Goal: Information Seeking & Learning: Compare options

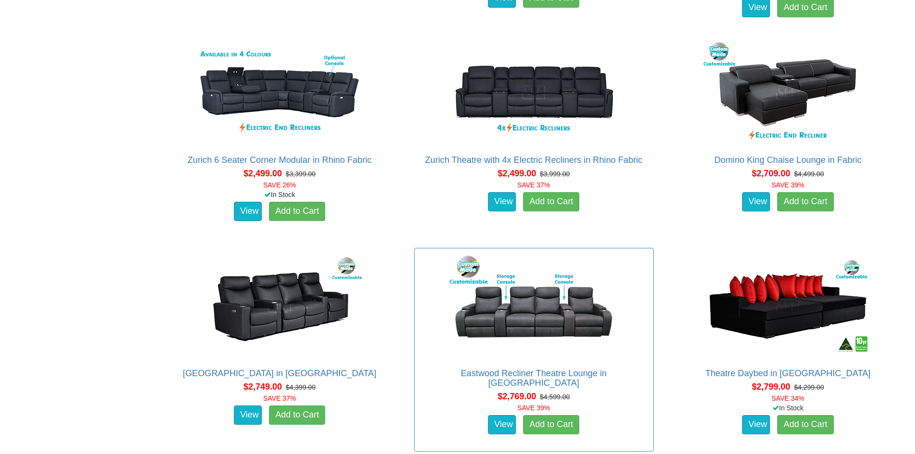
scroll to position [1008, 0]
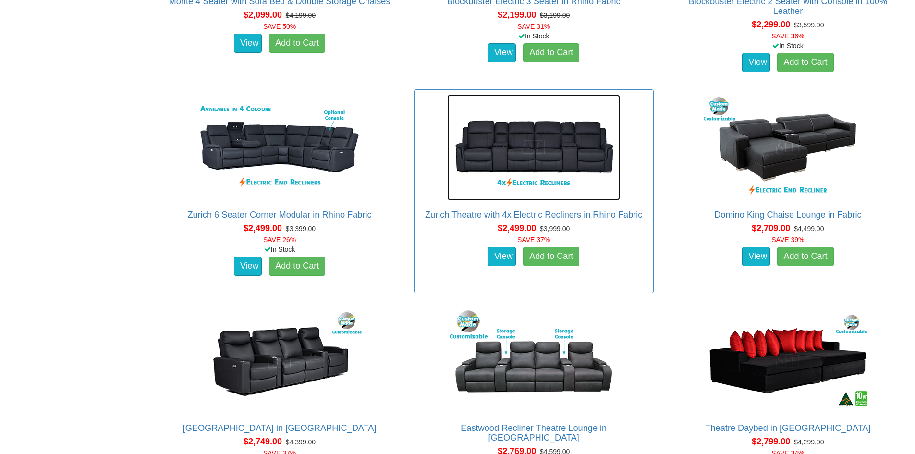
click at [539, 154] on img at bounding box center [533, 148] width 173 height 106
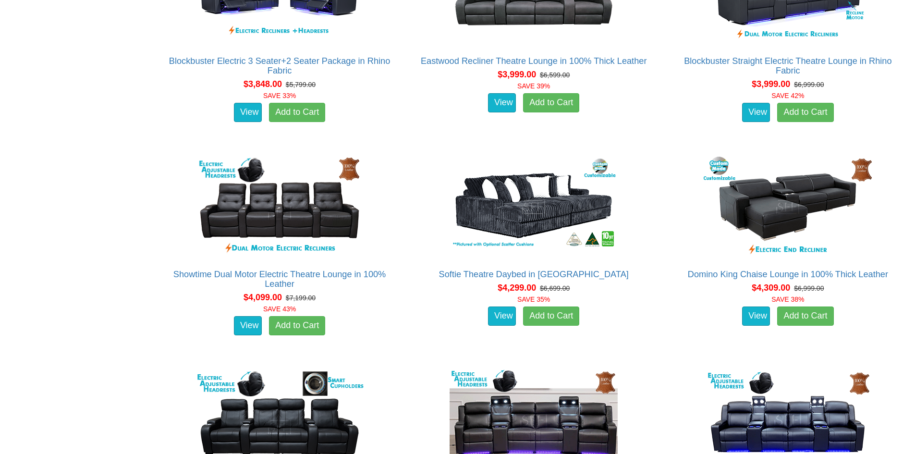
scroll to position [2449, 0]
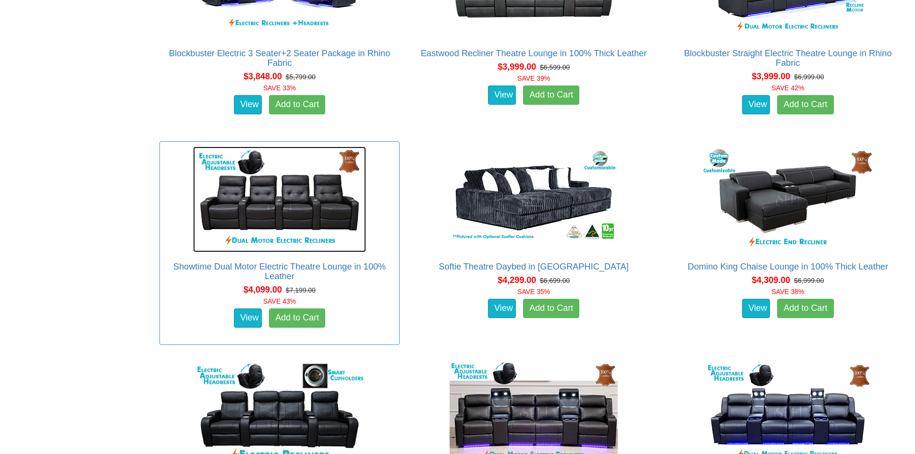
click at [294, 201] on img at bounding box center [279, 199] width 173 height 106
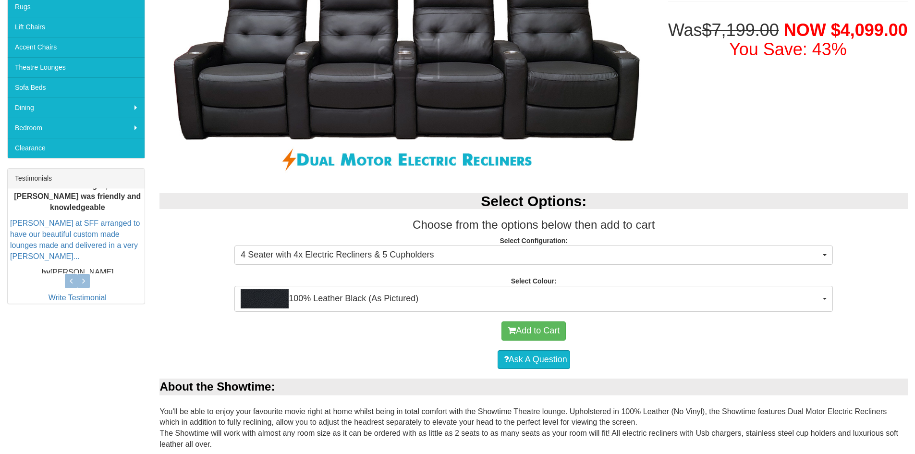
scroll to position [240, 0]
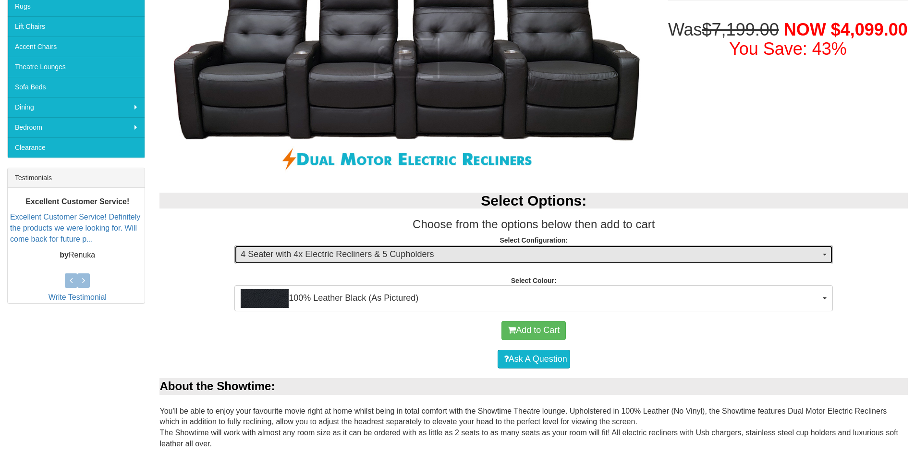
click at [826, 252] on button "4 Seater with 4x Electric Recliners & 5 Cupholders" at bounding box center [533, 254] width 598 height 19
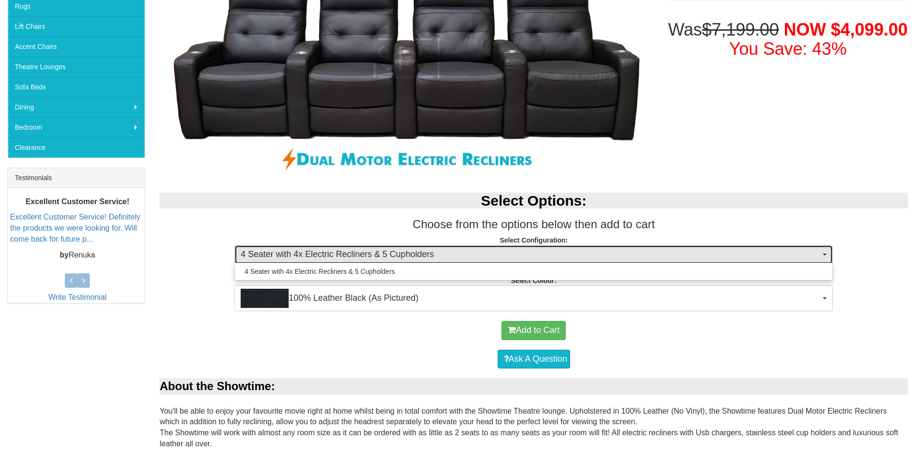
click at [826, 252] on button "4 Seater with 4x Electric Recliners & 5 Cupholders" at bounding box center [533, 254] width 598 height 19
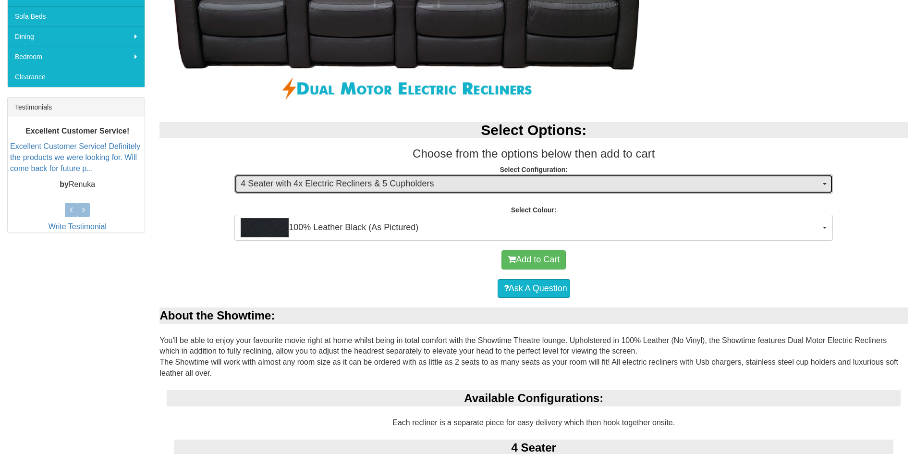
scroll to position [144, 0]
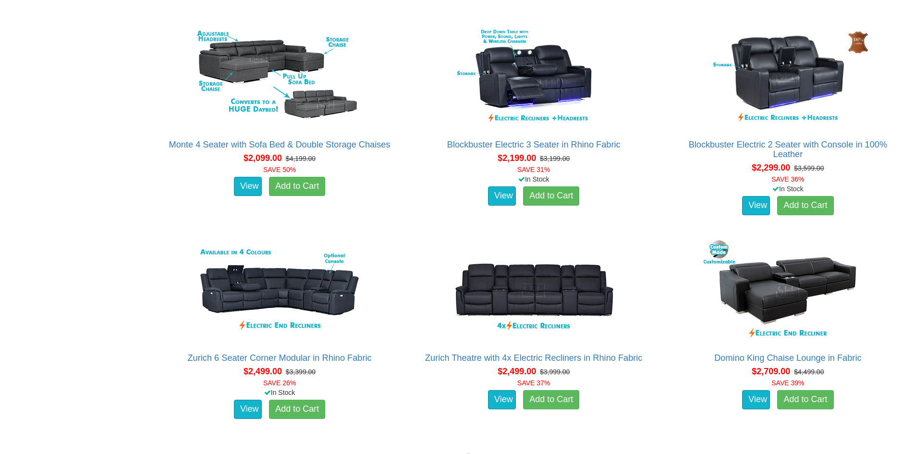
scroll to position [960, 0]
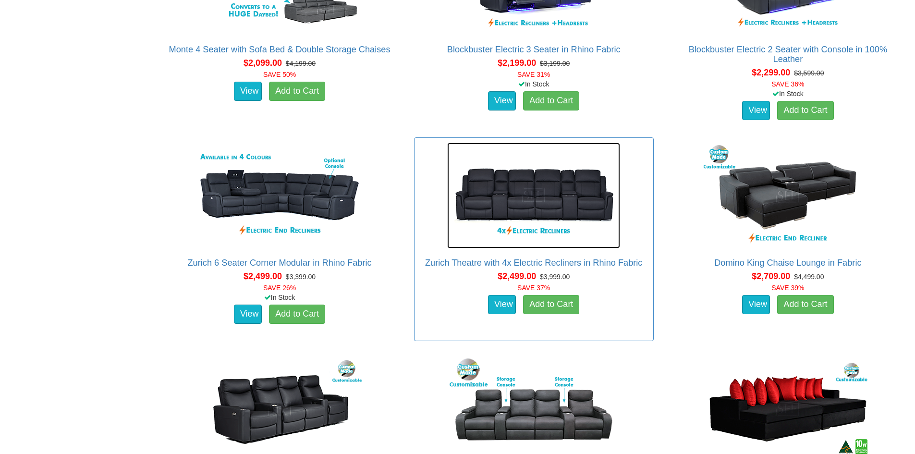
click at [535, 209] on img at bounding box center [533, 196] width 173 height 106
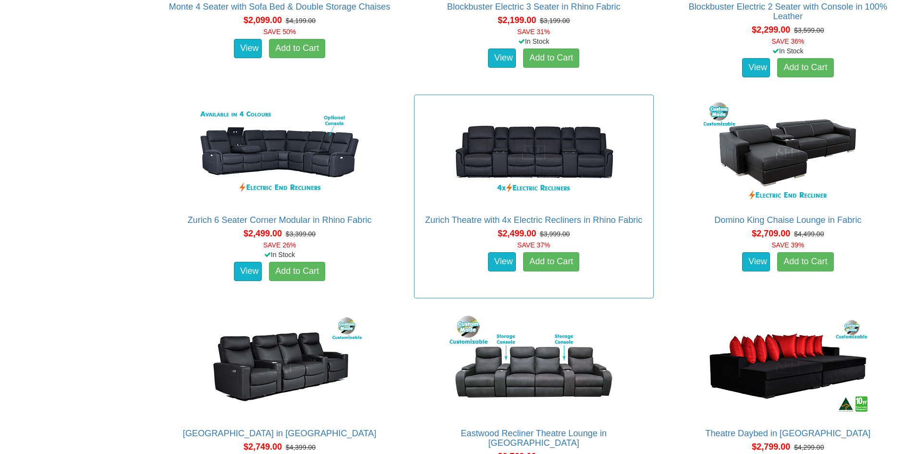
scroll to position [1200, 0]
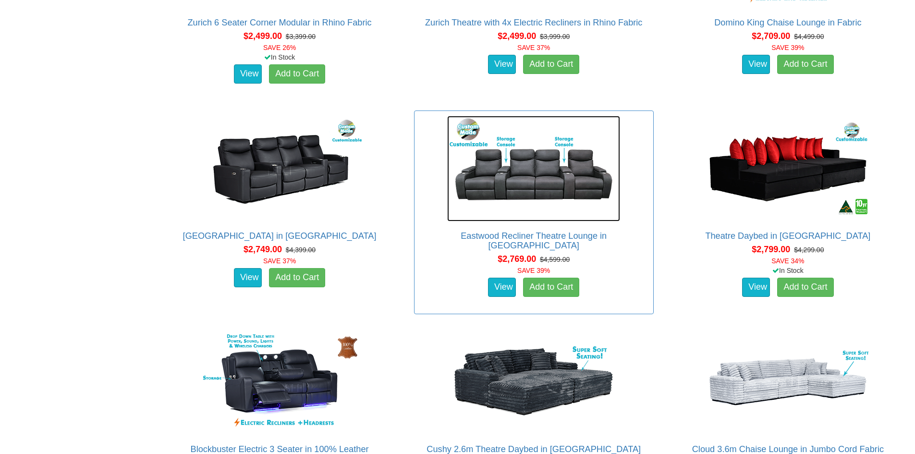
click at [553, 189] on img at bounding box center [533, 169] width 173 height 106
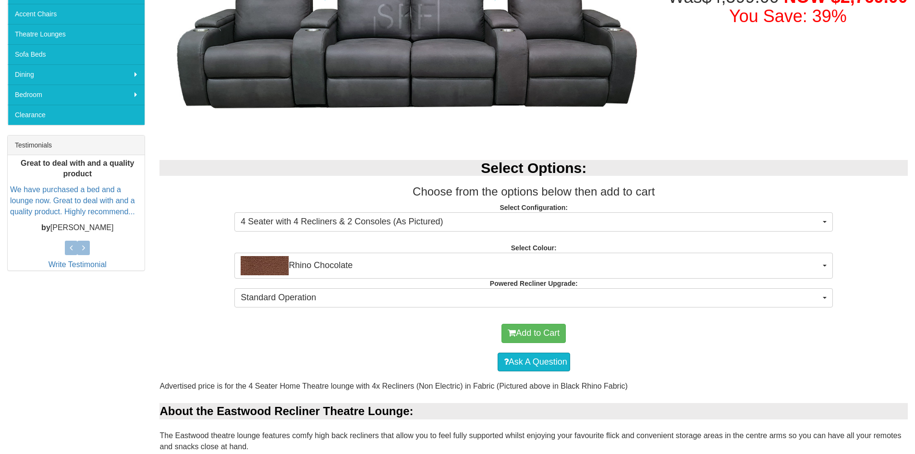
scroll to position [288, 0]
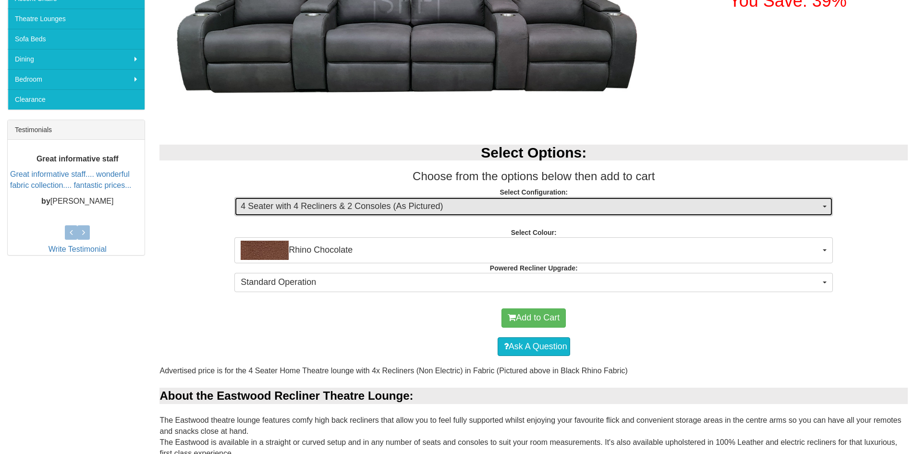
click at [823, 206] on span "button" at bounding box center [824, 206] width 4 height 2
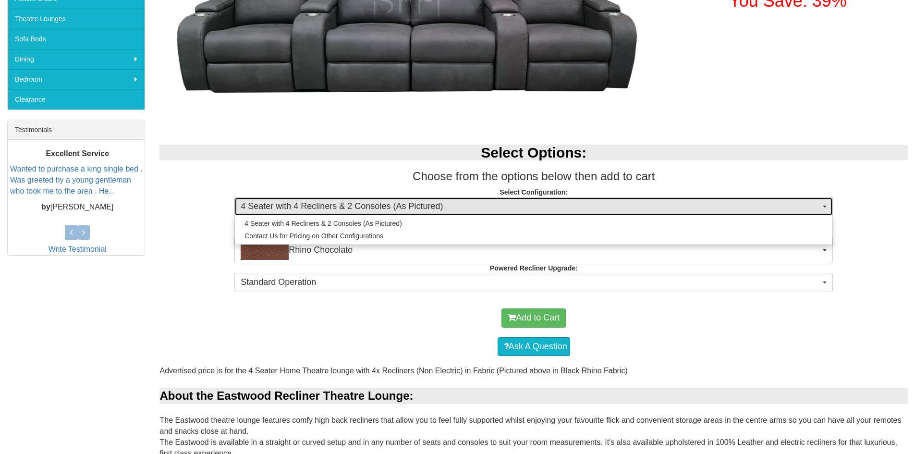
click at [823, 206] on span "button" at bounding box center [824, 206] width 4 height 2
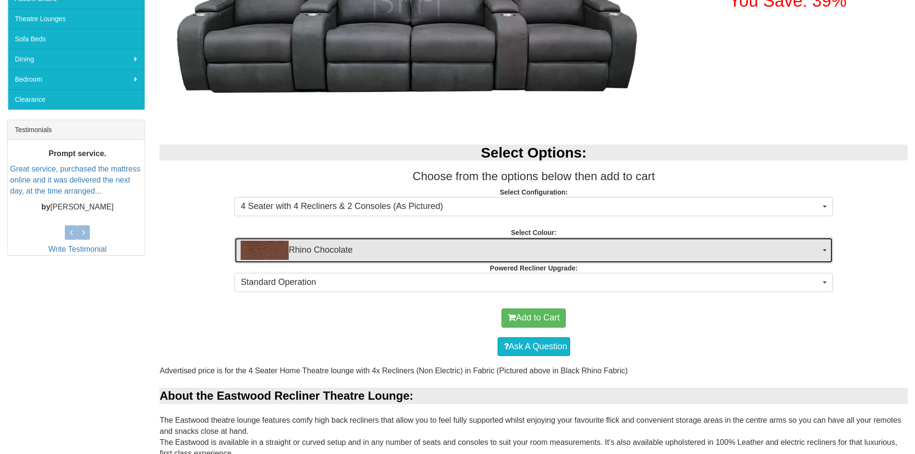
click at [825, 251] on span "button" at bounding box center [824, 250] width 4 height 2
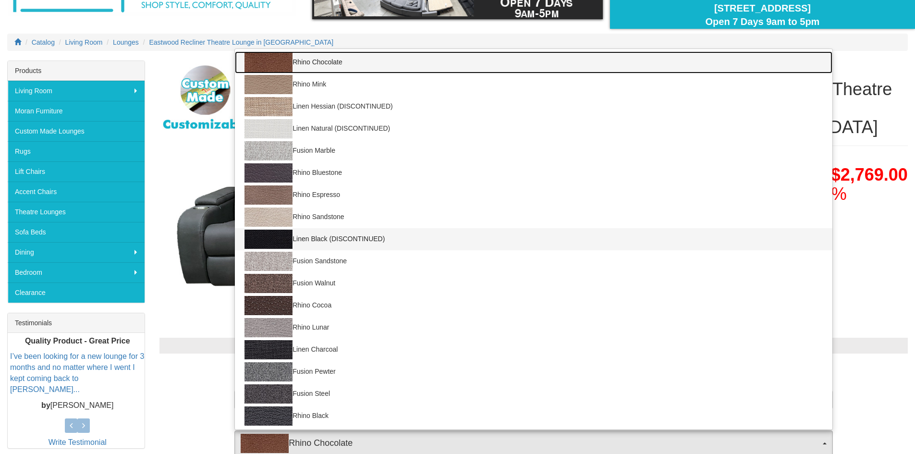
scroll to position [0, 0]
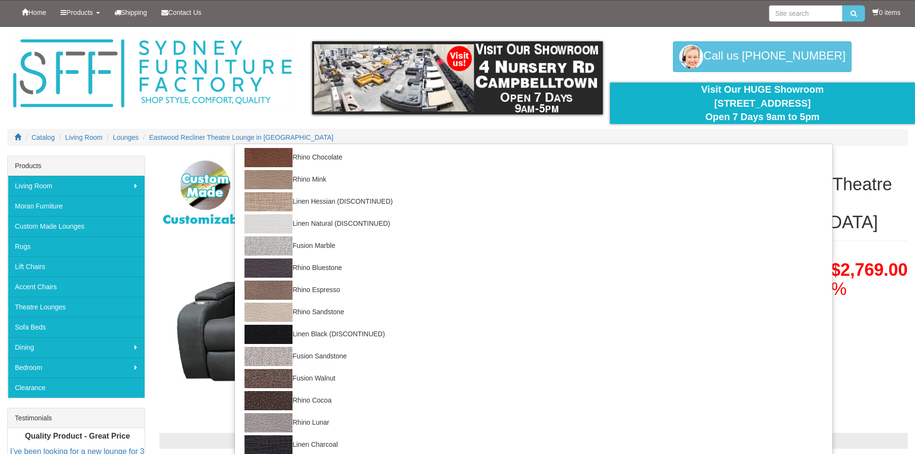
click at [891, 280] on h1 "Was $4,599.00 NOW $2,769.00 You Save: 39%" at bounding box center [788, 279] width 240 height 38
